Goal: Task Accomplishment & Management: Manage account settings

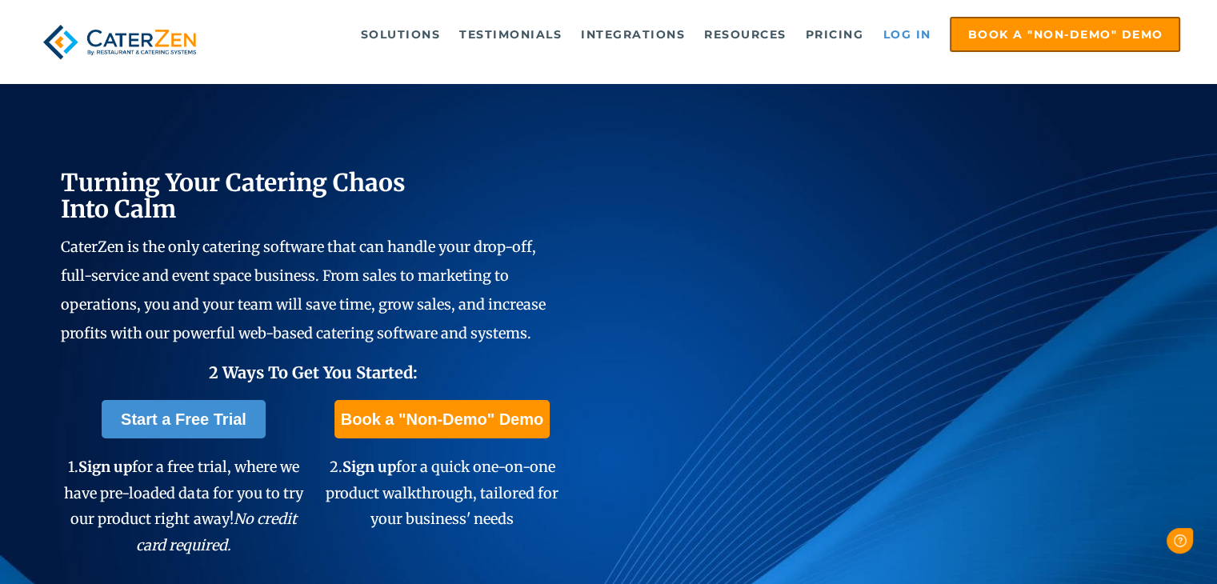
click at [899, 28] on link "Log in" at bounding box center [907, 34] width 64 height 32
click at [906, 31] on link "Log in" at bounding box center [907, 34] width 64 height 32
click at [914, 28] on link "Log in" at bounding box center [907, 34] width 64 height 32
